Goal: Task Accomplishment & Management: Manage account settings

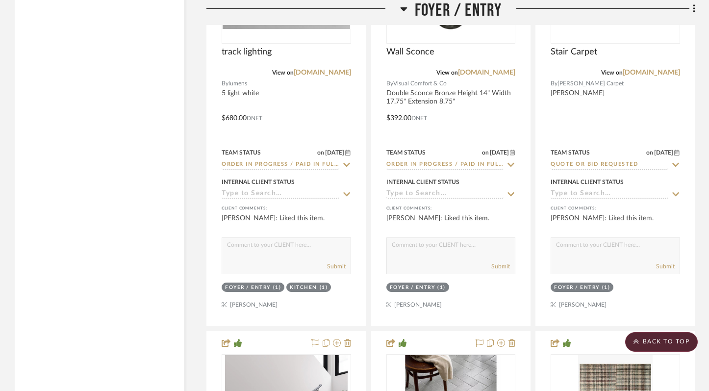
scroll to position [3099, 0]
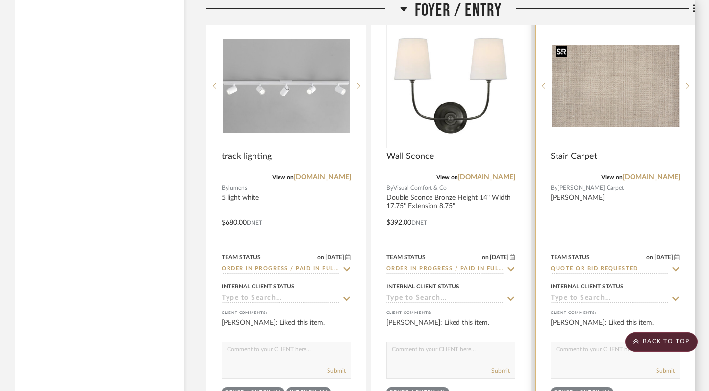
click at [0, 0] on img at bounding box center [0, 0] width 0 height 0
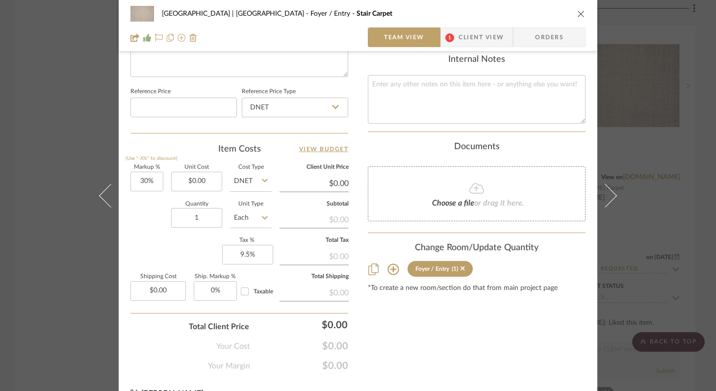
scroll to position [520, 0]
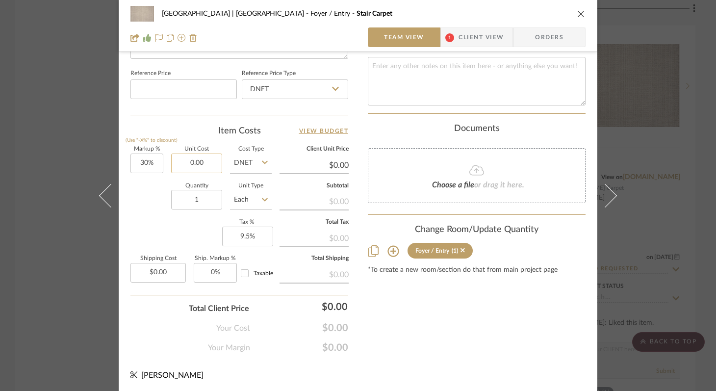
click at [197, 160] on input "0.00" at bounding box center [196, 164] width 51 height 20
click at [200, 159] on input "0.00" at bounding box center [196, 164] width 51 height 20
drag, startPoint x: 200, startPoint y: 159, endPoint x: 169, endPoint y: 159, distance: 30.9
click at [171, 159] on input "0.00" at bounding box center [196, 164] width 51 height 20
type input "$5,574.59"
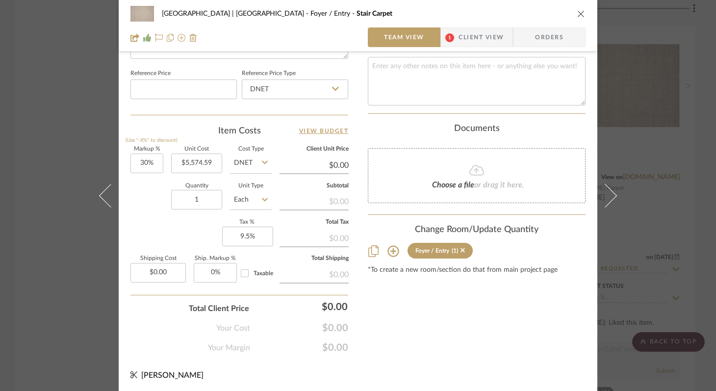
type input "$7,246.97"
click at [211, 166] on input "5574.59" at bounding box center [196, 164] width 51 height 20
click at [188, 160] on input "5574.59" at bounding box center [196, 164] width 51 height 20
type input "$5,074.59"
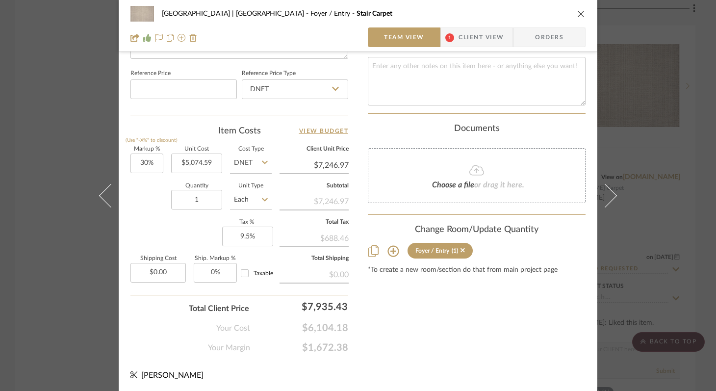
click at [187, 219] on div "Markup % (Use "-X%" to discount) 30% Unit Cost $5,074.59 Cost Type DNET Client …" at bounding box center [239, 218] width 218 height 143
type input "$6,596.97"
click at [164, 270] on input "0.00" at bounding box center [157, 273] width 55 height 20
type input "$500.00"
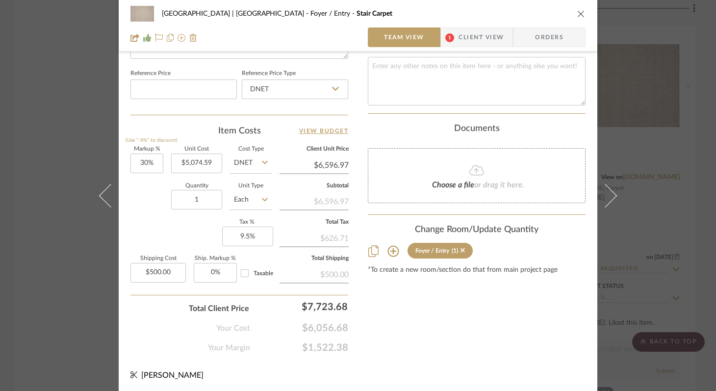
click at [577, 13] on icon "close" at bounding box center [581, 14] width 8 height 8
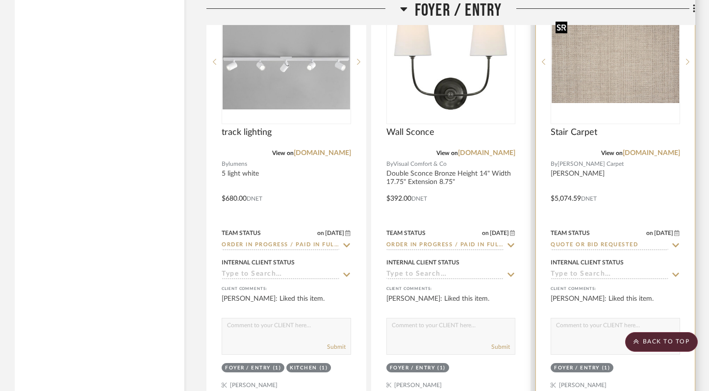
scroll to position [3129, 0]
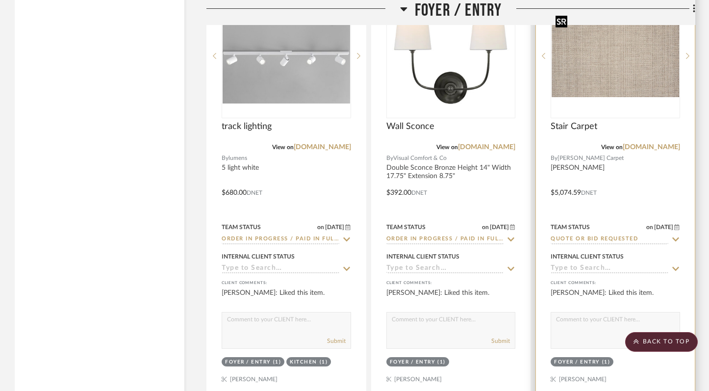
click at [638, 84] on img "0" at bounding box center [616, 56] width 128 height 82
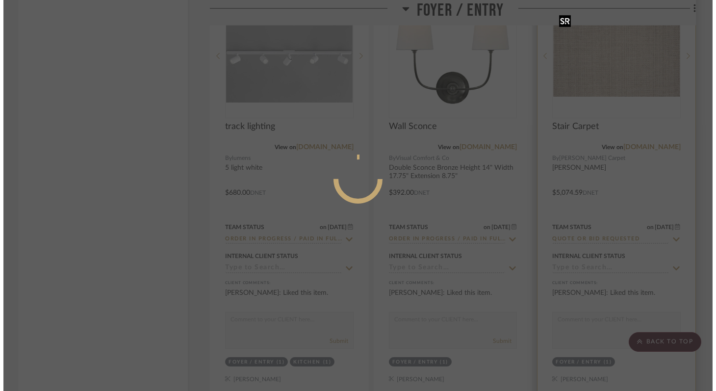
scroll to position [0, 0]
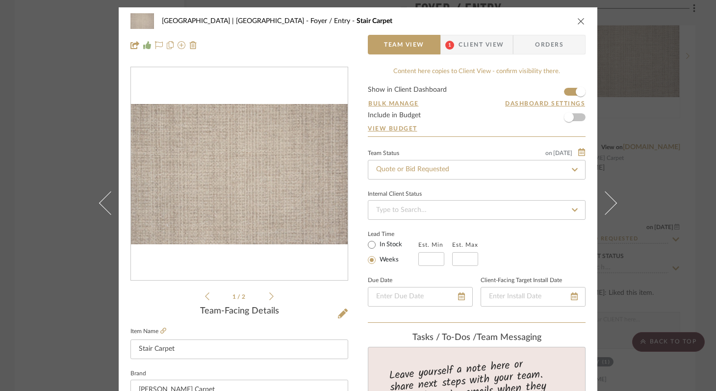
click at [477, 45] on span "Client View" at bounding box center [481, 45] width 45 height 20
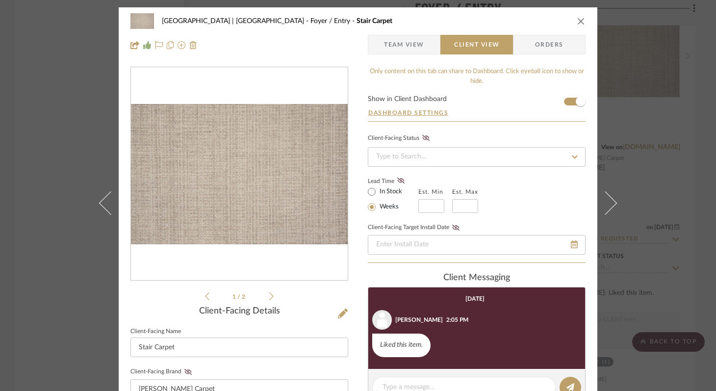
click at [578, 19] on icon "close" at bounding box center [581, 21] width 8 height 8
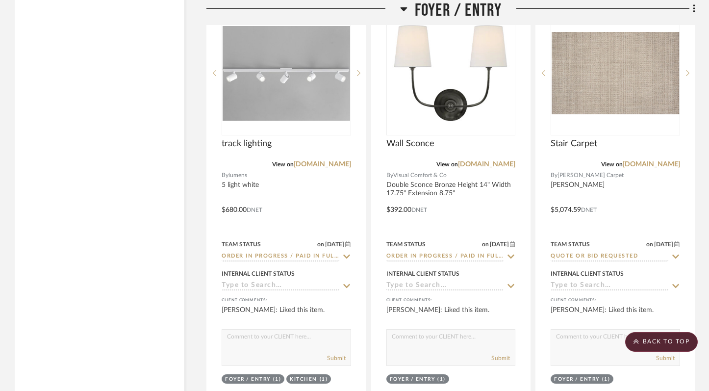
scroll to position [3056, 0]
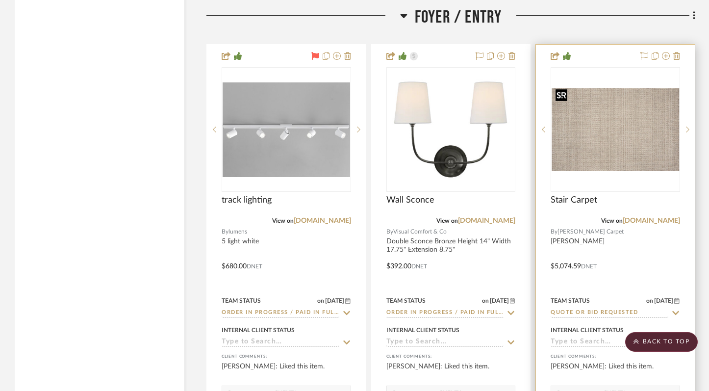
click at [596, 113] on img "0" at bounding box center [616, 129] width 128 height 82
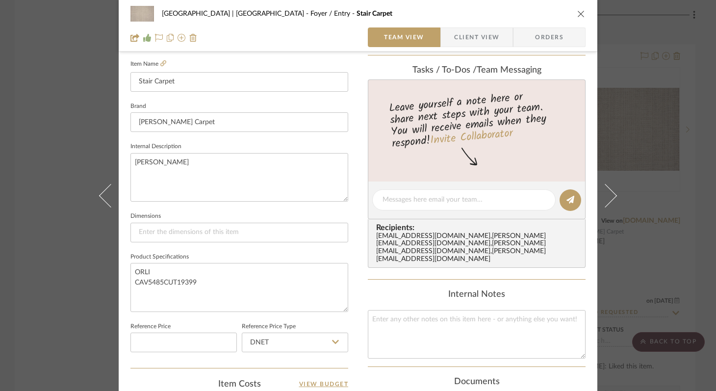
scroll to position [314, 0]
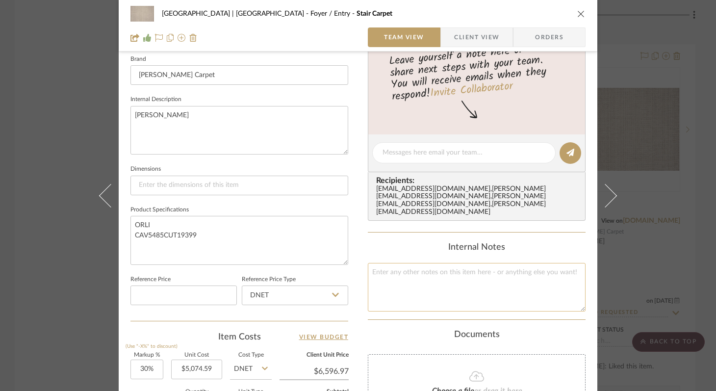
click at [497, 265] on textarea at bounding box center [477, 287] width 218 height 49
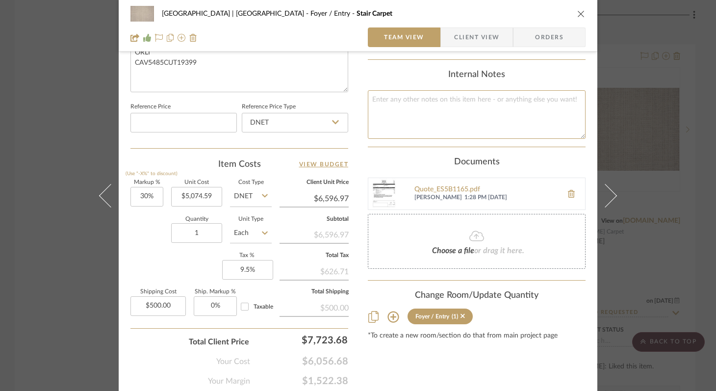
scroll to position [520, 0]
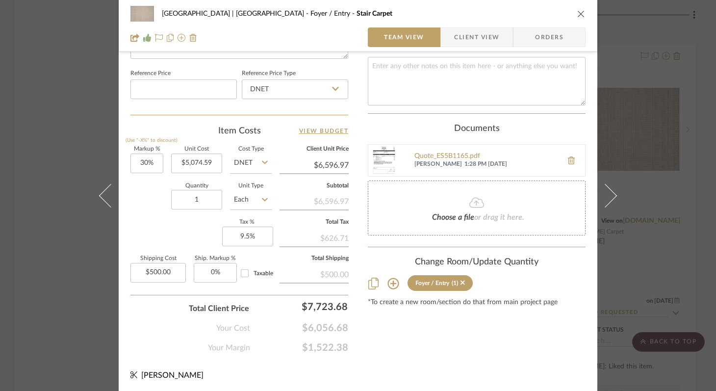
click at [577, 10] on icon "close" at bounding box center [581, 14] width 8 height 8
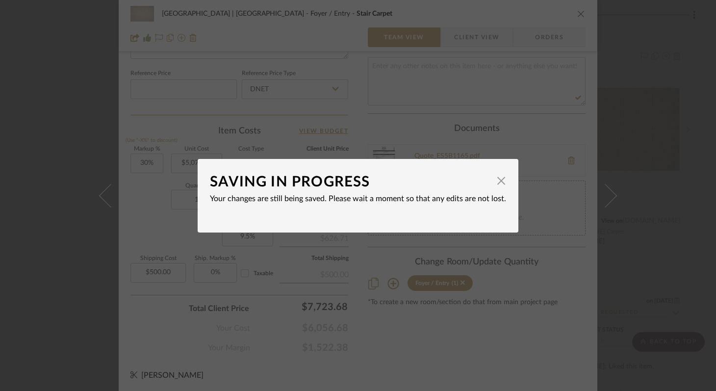
click at [503, 182] on dialog-content "SAVING IN PROGRESS × Your changes are still being saved. Please wait a moment s…" at bounding box center [358, 196] width 321 height 74
click at [500, 182] on span "button" at bounding box center [502, 181] width 20 height 20
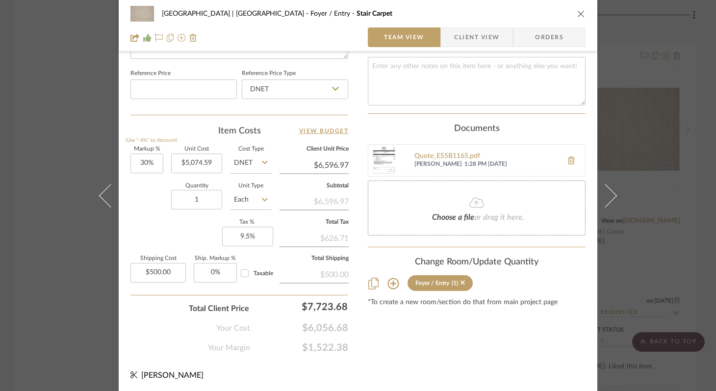
click at [577, 14] on icon "close" at bounding box center [581, 14] width 8 height 8
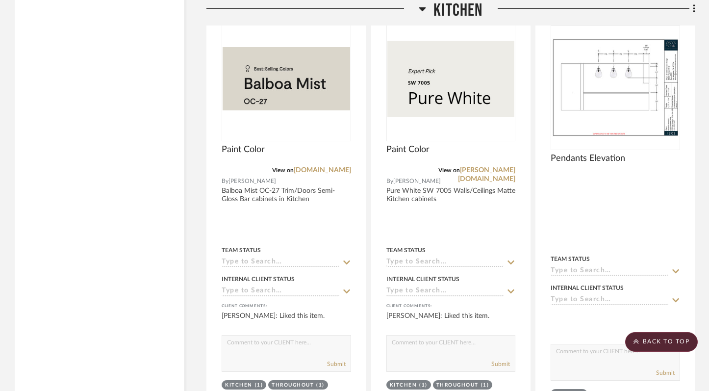
scroll to position [5463, 0]
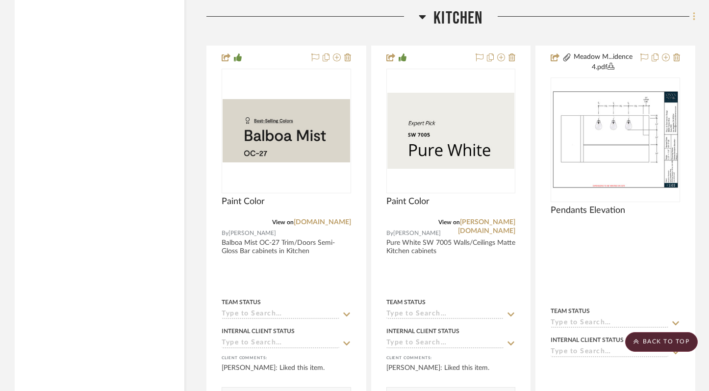
click at [693, 11] on icon at bounding box center [694, 16] width 3 height 11
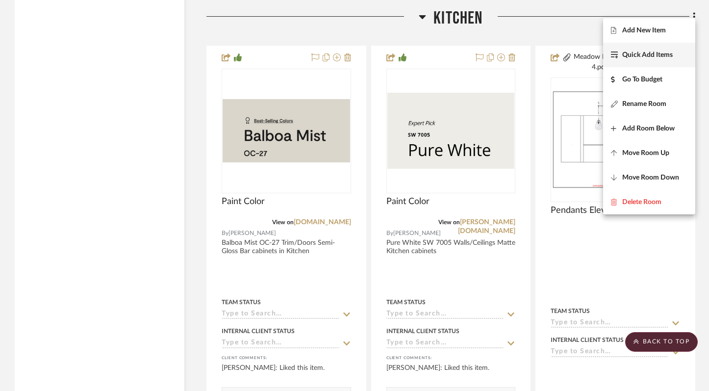
click at [659, 56] on span "Quick Add Items" at bounding box center [648, 55] width 51 height 8
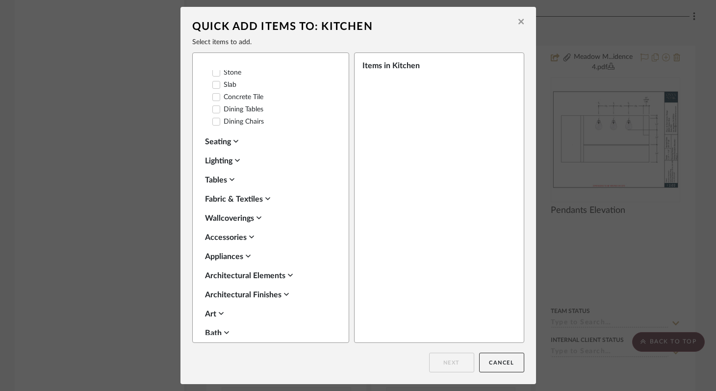
scroll to position [268, 0]
click at [242, 216] on div "Wallcoverings" at bounding box center [268, 218] width 127 height 12
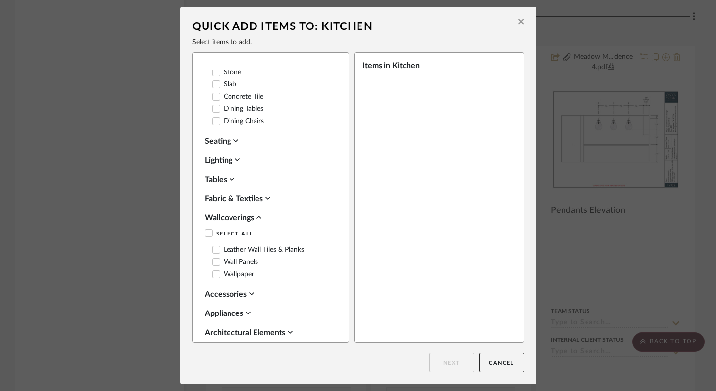
click at [215, 271] on icon at bounding box center [216, 274] width 7 height 7
click at [454, 364] on button "Next" at bounding box center [451, 363] width 45 height 20
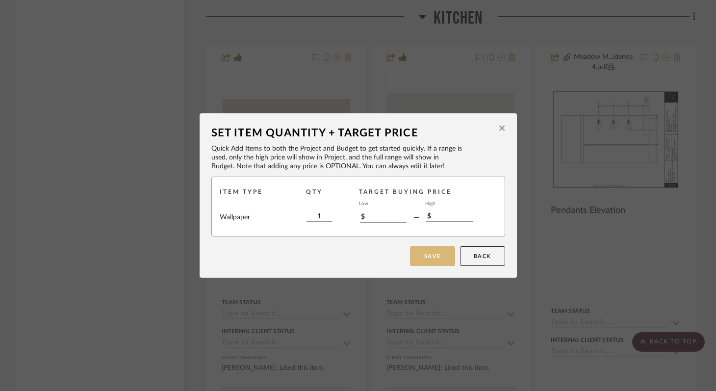
click at [443, 248] on button "Save" at bounding box center [432, 256] width 45 height 20
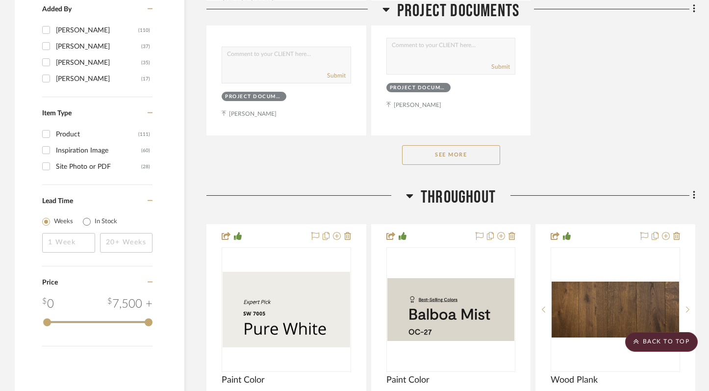
scroll to position [5463, 0]
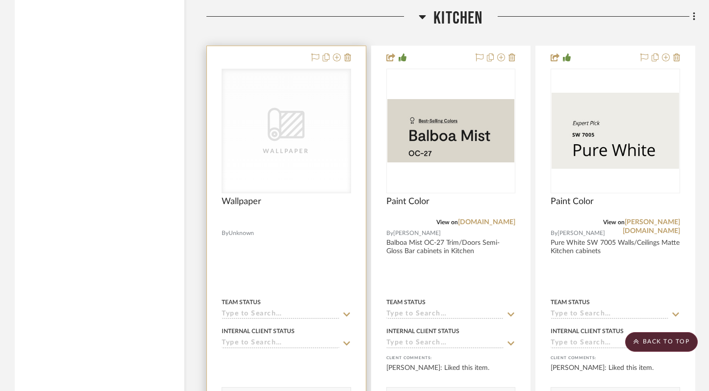
click at [302, 117] on div "CategoryIconWallcovering Created with Sketch. Wallpaper CategoryIconWallcoverin…" at bounding box center [287, 131] width 130 height 125
click at [291, 116] on icon "0" at bounding box center [286, 123] width 37 height 33
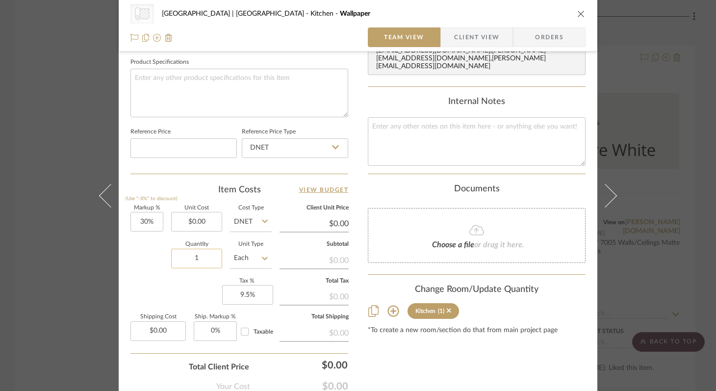
scroll to position [461, 0]
click at [195, 217] on input "0.00" at bounding box center [196, 221] width 51 height 20
type input "$320.00"
click at [402, 367] on div "Content here copies to Client View - confirm visibility there. Show in Client D…" at bounding box center [477, 9] width 218 height 806
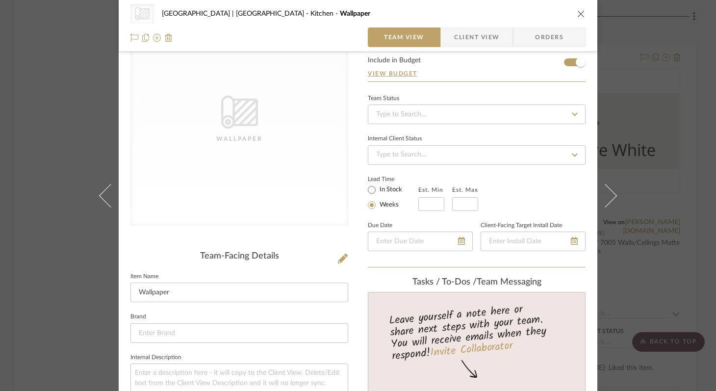
scroll to position [69, 0]
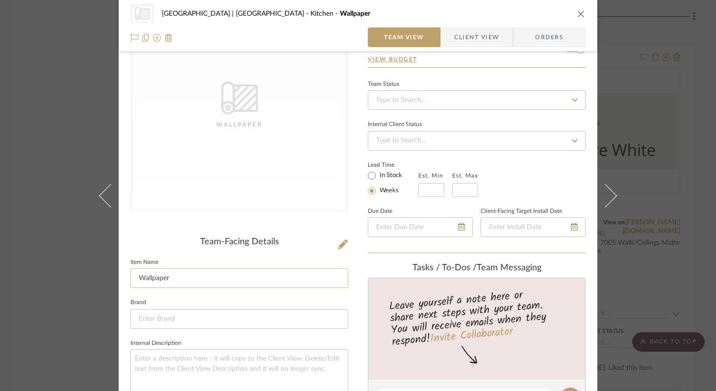
click at [201, 285] on input "Wallpaper" at bounding box center [239, 278] width 218 height 20
type input "Wallpaper Removal"
click at [577, 12] on icon "close" at bounding box center [581, 14] width 8 height 8
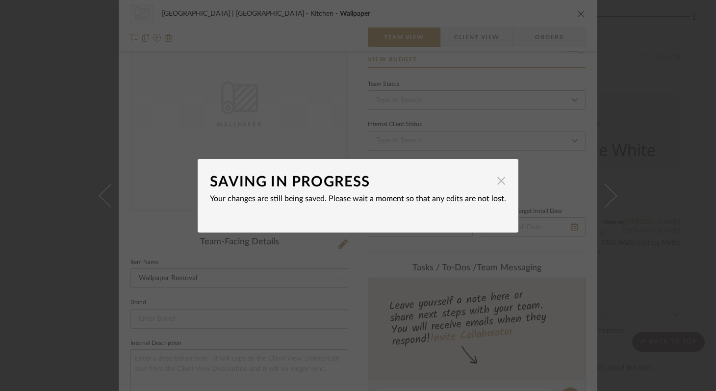
click at [492, 180] on span "button" at bounding box center [502, 181] width 20 height 20
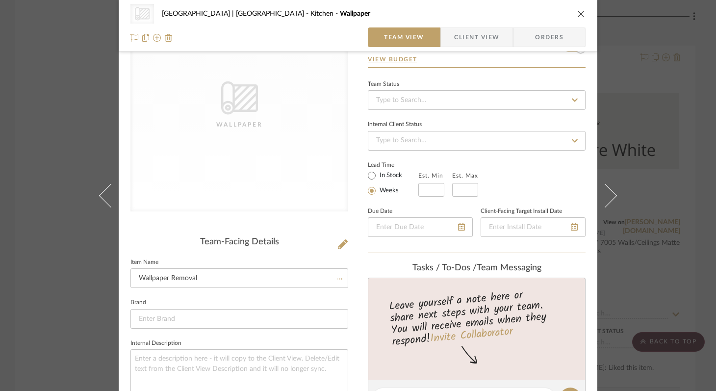
click at [577, 11] on icon "close" at bounding box center [581, 14] width 8 height 8
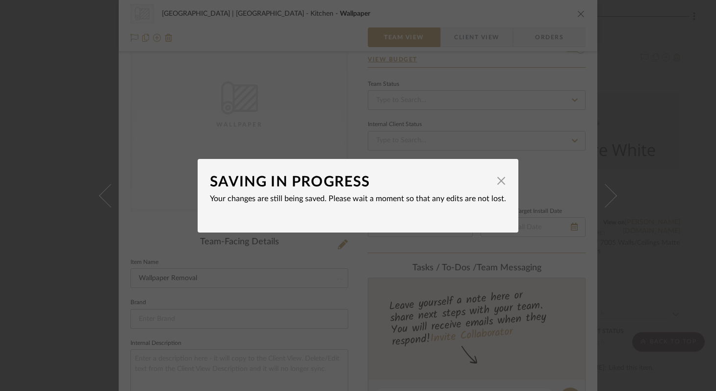
click at [634, 111] on div "SAVING IN PROGRESS × Your changes are still being saved. Please wait a moment s…" at bounding box center [358, 195] width 716 height 391
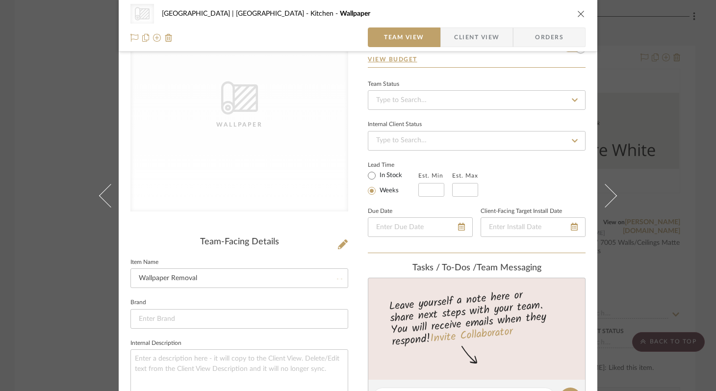
click at [580, 14] on icon "close" at bounding box center [581, 14] width 8 height 8
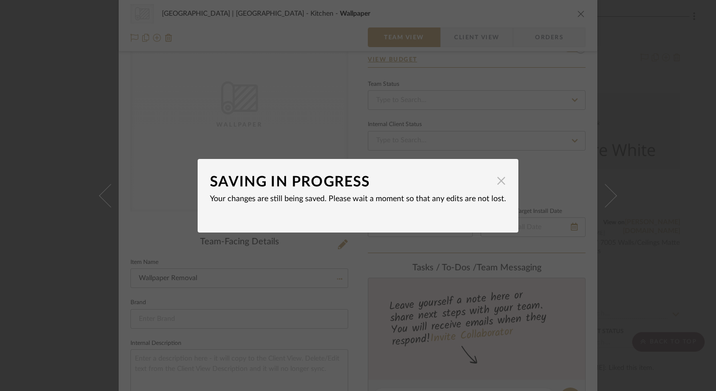
click at [492, 184] on span "button" at bounding box center [502, 181] width 20 height 20
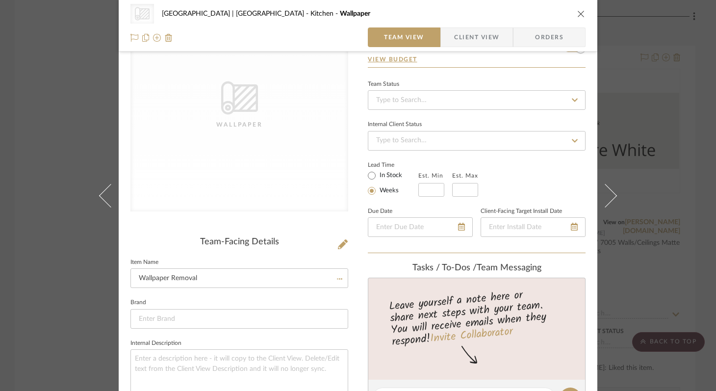
click at [573, 17] on div "CategoryIconWallcovering Created with Sketch. Wallpaper [GEOGRAPHIC_DATA] | [GE…" at bounding box center [357, 14] width 455 height 20
click at [577, 14] on icon "close" at bounding box center [581, 14] width 8 height 8
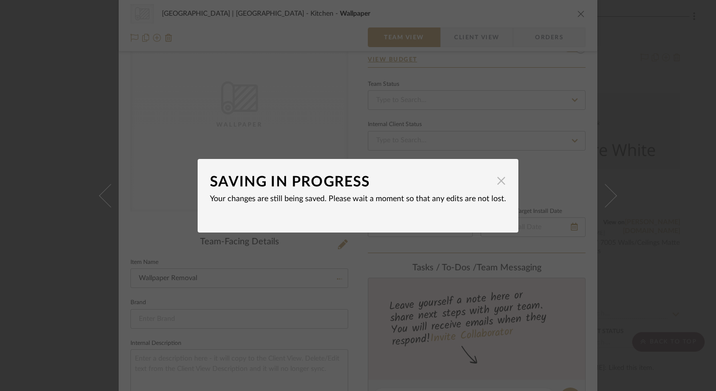
click at [497, 183] on span "button" at bounding box center [502, 181] width 20 height 20
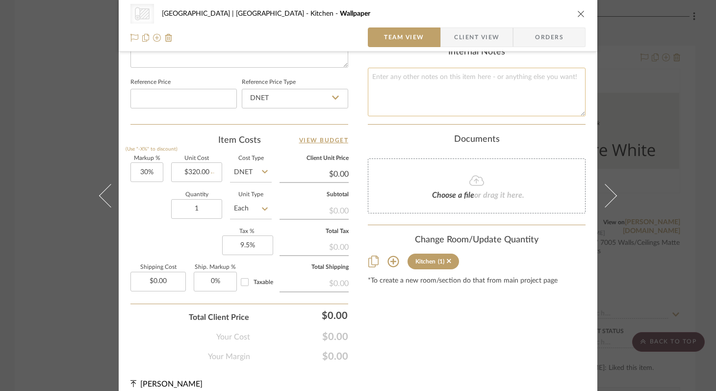
scroll to position [519, 0]
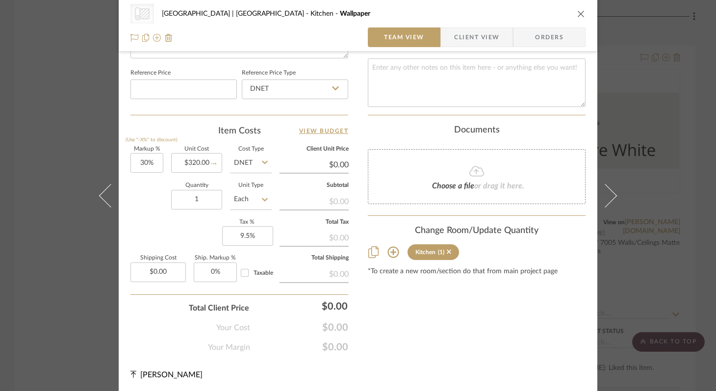
click at [205, 161] on input "320.00" at bounding box center [196, 163] width 51 height 20
type input "$320.00"
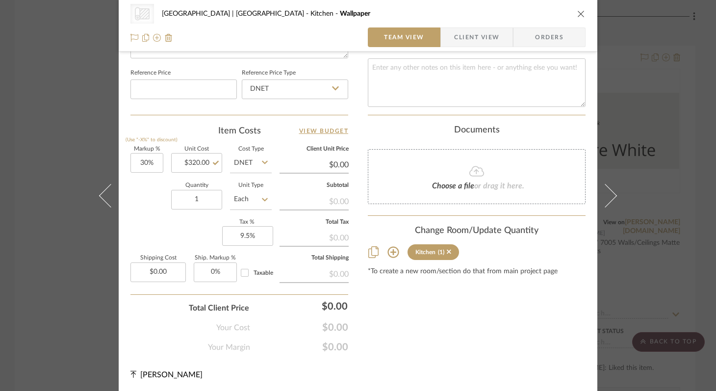
type input "$0.00"
click at [579, 10] on icon "close" at bounding box center [581, 14] width 8 height 8
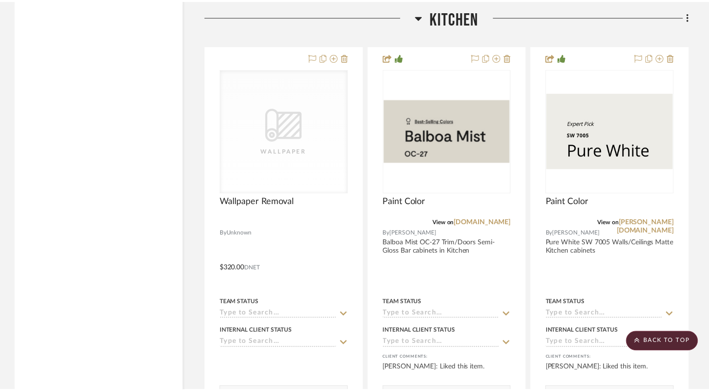
scroll to position [5463, 0]
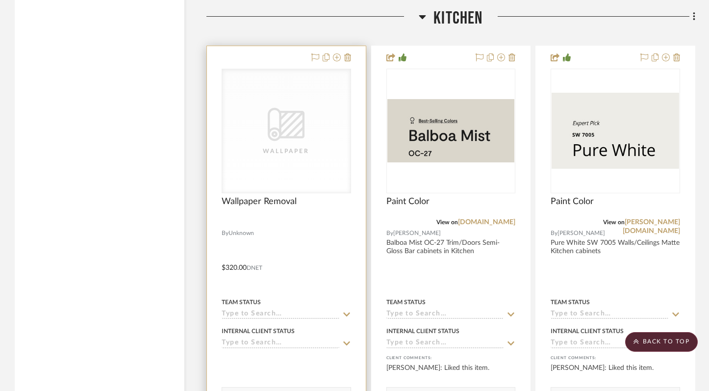
click at [324, 112] on div "CategoryIconWallcovering Created with Sketch. Wallpaper" at bounding box center [286, 131] width 129 height 124
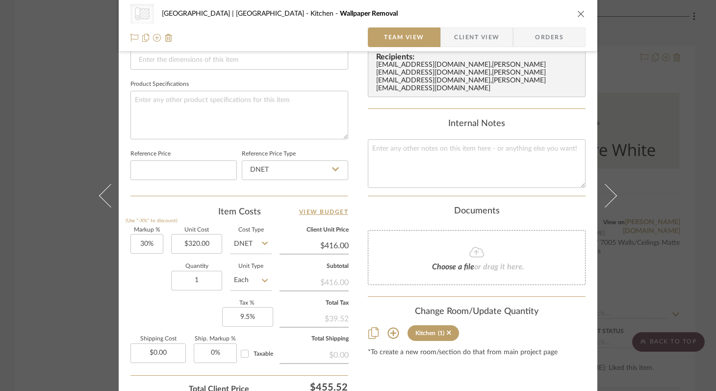
scroll to position [438, 0]
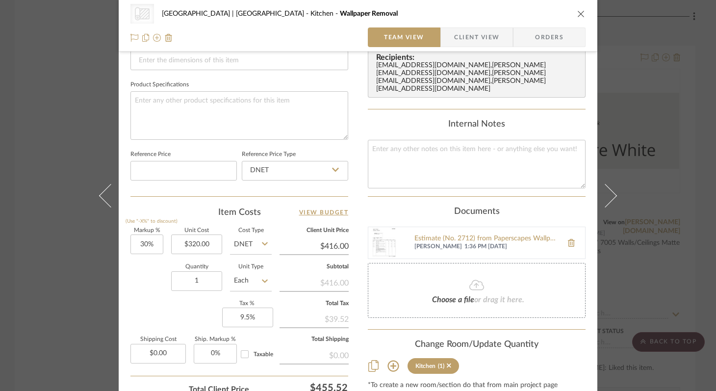
click at [578, 11] on icon "close" at bounding box center [581, 14] width 8 height 8
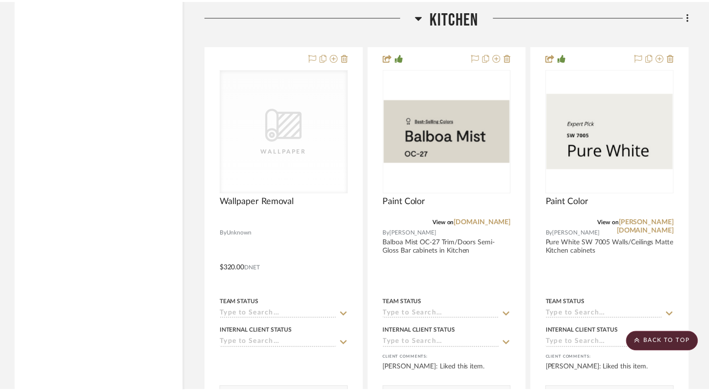
scroll to position [5463, 0]
